Goal: Information Seeking & Learning: Learn about a topic

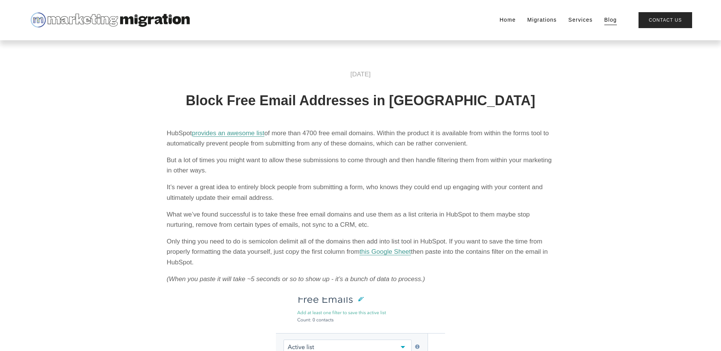
scroll to position [36, 0]
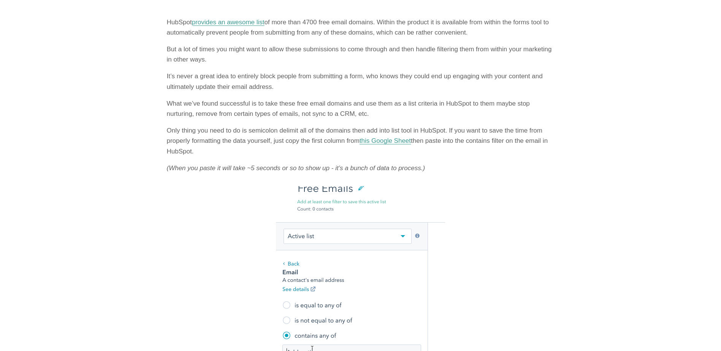
scroll to position [112, 0]
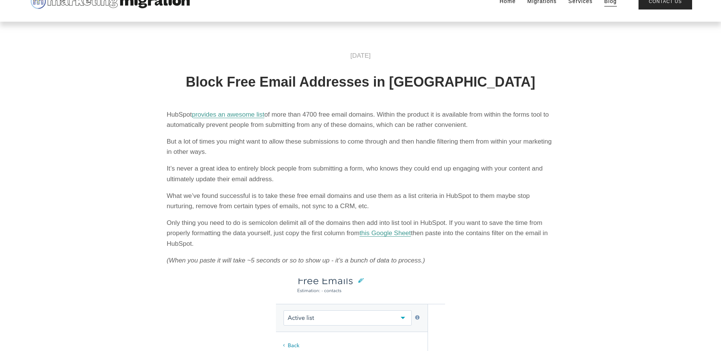
scroll to position [0, 0]
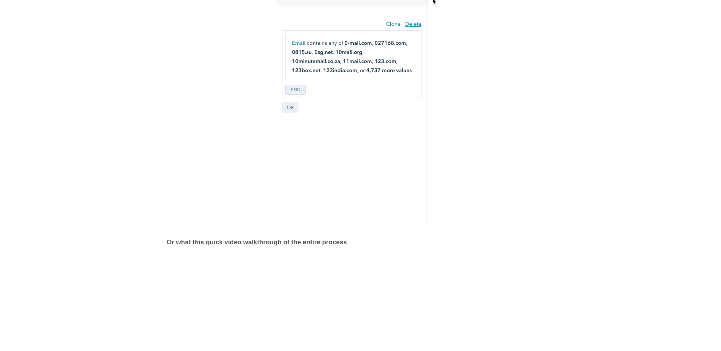
scroll to position [266, 0]
